Goal: Communication & Community: Answer question/provide support

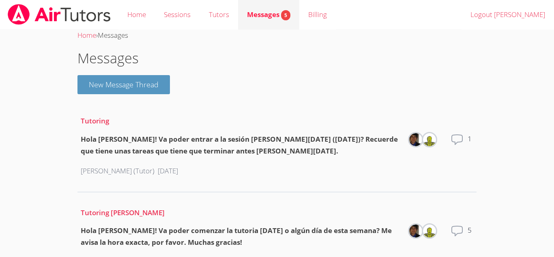
click at [268, 10] on span "Messages 5" at bounding box center [268, 14] width 43 height 9
click at [271, 8] on link "Messages 5" at bounding box center [268, 15] width 61 height 30
click at [237, 162] on div "[PERSON_NAME] (Tutor) [DATE]" at bounding box center [241, 171] width 320 height 25
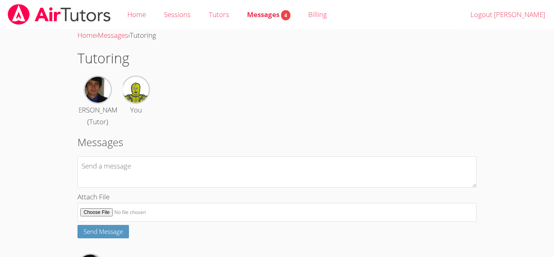
click at [48, 10] on img at bounding box center [59, 14] width 105 height 21
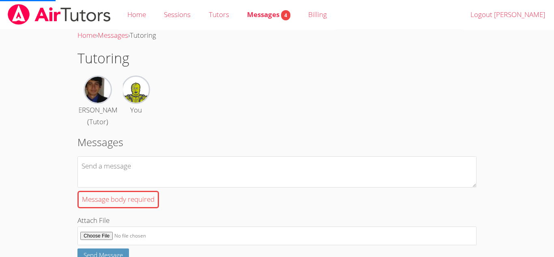
click at [48, 10] on img at bounding box center [59, 14] width 105 height 21
